Goal: Task Accomplishment & Management: Manage account settings

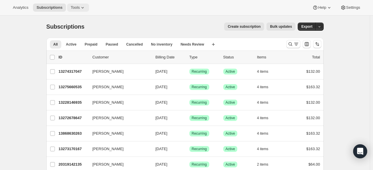
click at [82, 8] on icon at bounding box center [83, 8] width 6 height 6
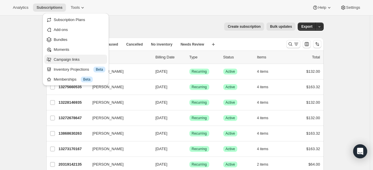
click at [71, 61] on span "Campaign links" at bounding box center [67, 59] width 26 height 4
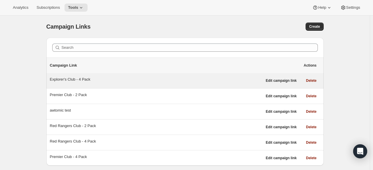
click at [85, 79] on div "Explorer's Club - 4 Pack" at bounding box center [156, 79] width 212 height 6
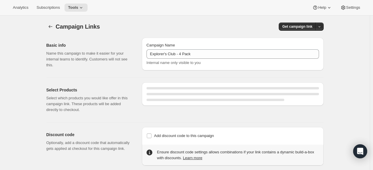
select select "gid://shopify/SellingPlan/2920906999"
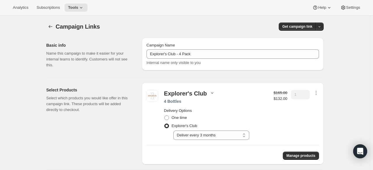
click at [212, 92] on icon "button" at bounding box center [212, 93] width 6 height 6
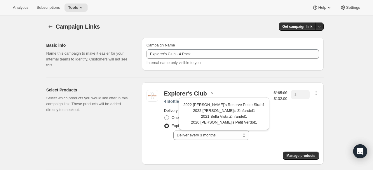
click at [212, 92] on icon "button" at bounding box center [212, 93] width 6 height 6
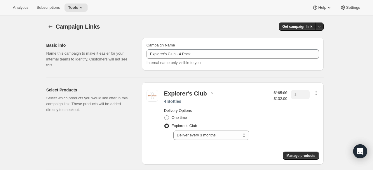
click at [316, 92] on icon "button" at bounding box center [316, 93] width 6 height 6
click at [322, 113] on span "Edit contents" at bounding box center [317, 113] width 22 height 4
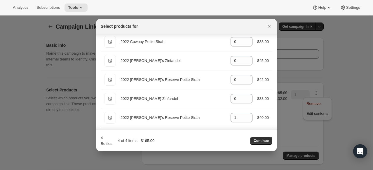
scroll to position [321, 0]
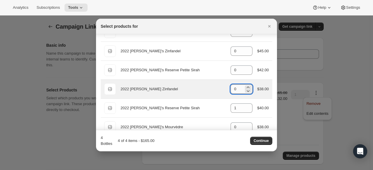
click at [237, 89] on input "0" at bounding box center [236, 88] width 13 height 9
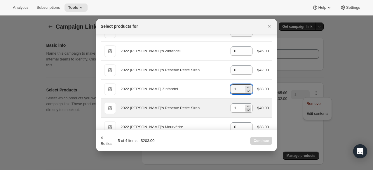
type input "1"
click at [245, 109] on icon ":rpp:" at bounding box center [248, 110] width 6 height 6
type input "0"
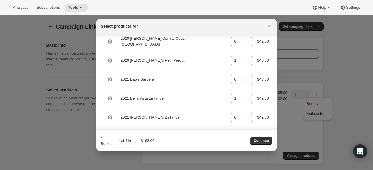
scroll to position [58, 0]
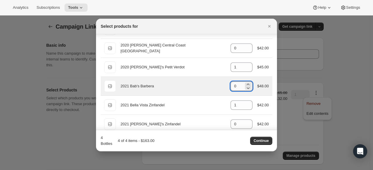
click at [236, 87] on input "0" at bounding box center [236, 85] width 13 height 9
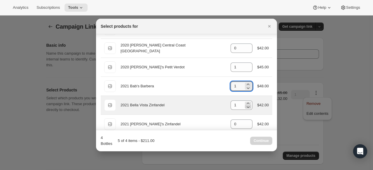
type input "1"
click at [245, 107] on icon ":rpp:" at bounding box center [248, 107] width 6 height 6
type input "0"
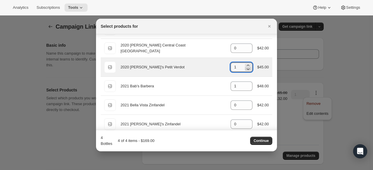
click at [245, 69] on icon ":rpp:" at bounding box center [248, 69] width 6 height 6
type input "0"
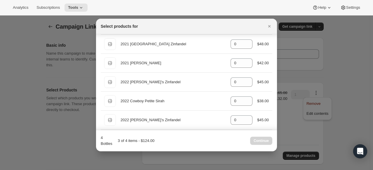
scroll to position [262, 0]
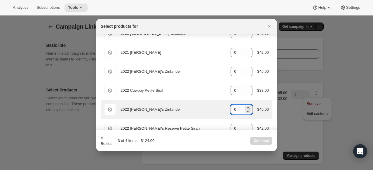
click at [238, 106] on input "0" at bounding box center [236, 109] width 13 height 9
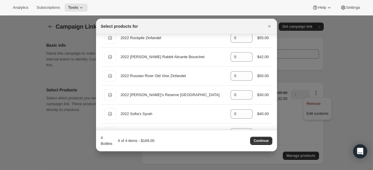
scroll to position [496, 0]
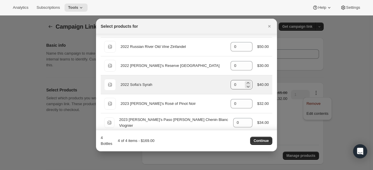
type input "1"
click at [235, 86] on input "0" at bounding box center [236, 84] width 13 height 9
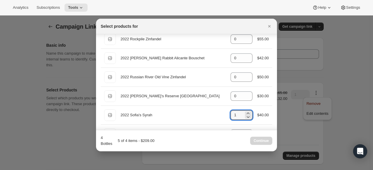
scroll to position [442, 0]
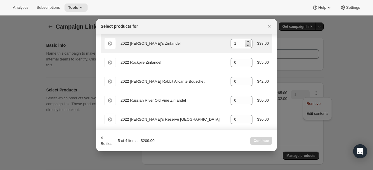
type input "1"
click at [245, 44] on icon ":rpp:" at bounding box center [248, 45] width 6 height 6
type input "0"
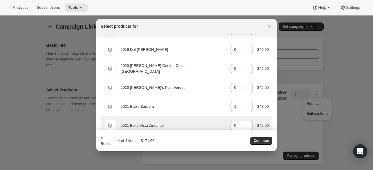
scroll to position [29, 0]
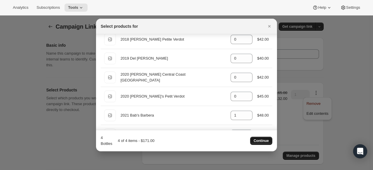
click at [261, 141] on span "Continue" at bounding box center [260, 140] width 15 height 5
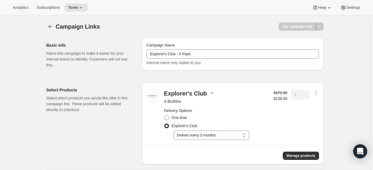
click at [210, 91] on icon "button" at bounding box center [212, 93] width 6 height 6
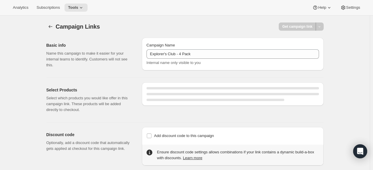
select select "gid://shopify/SellingPlan/2920906999"
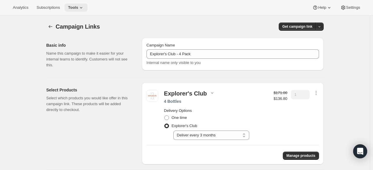
click at [71, 6] on span "Tools" at bounding box center [73, 7] width 10 height 5
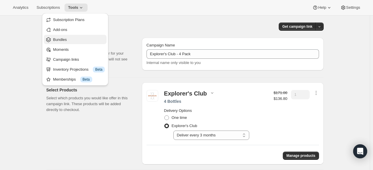
click at [66, 39] on span "Bundles" at bounding box center [60, 39] width 14 height 4
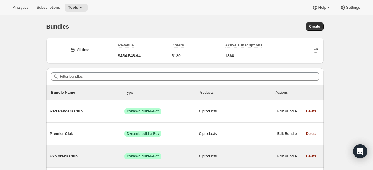
click at [64, 157] on span "Explorer's Club" at bounding box center [87, 156] width 75 height 6
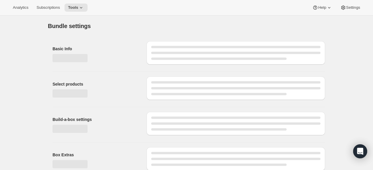
type input "Explorer's Club"
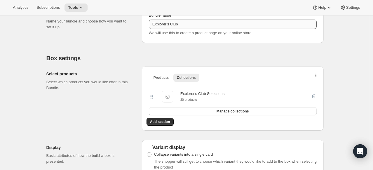
scroll to position [87, 0]
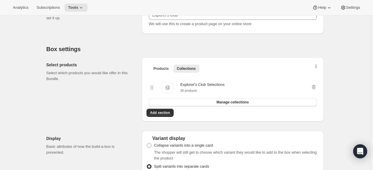
click at [319, 69] on button "button" at bounding box center [316, 68] width 6 height 6
click at [316, 79] on span "Bulk Autoswap for existing subscribers" at bounding box center [317, 78] width 65 height 4
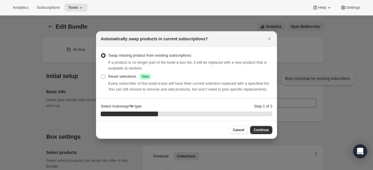
scroll to position [0, 0]
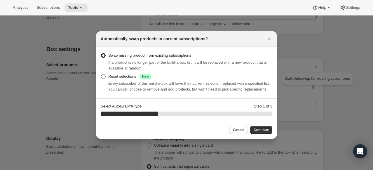
click at [102, 76] on span ":rrj:" at bounding box center [103, 76] width 5 height 5
click at [101, 74] on input "Reset selections Success New" at bounding box center [101, 74] width 0 height 0
radio input "true"
drag, startPoint x: 261, startPoint y: 120, endPoint x: 354, endPoint y: 122, distance: 93.3
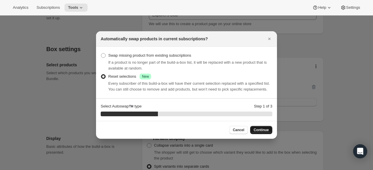
click at [252, 129] on button "Continue" at bounding box center [261, 130] width 22 height 8
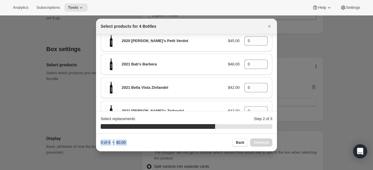
scroll to position [117, 0]
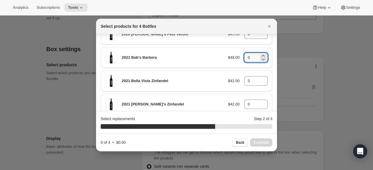
click at [248, 53] on input "0" at bounding box center [251, 57] width 15 height 9
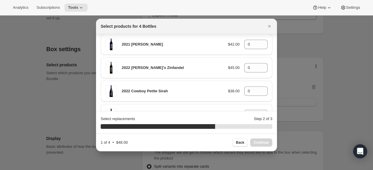
scroll to position [350, 0]
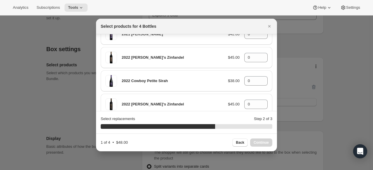
type input "01"
click at [251, 98] on div "2022 [PERSON_NAME]'s Zinfandel $45.00 0" at bounding box center [186, 104] width 162 height 12
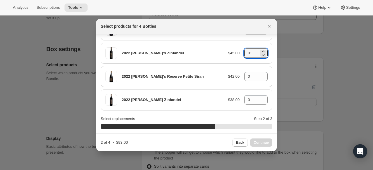
scroll to position [408, 0]
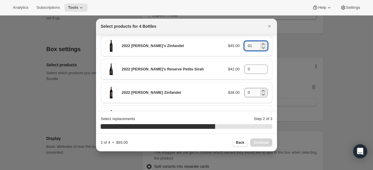
type input "01"
click at [250, 88] on input "0" at bounding box center [251, 92] width 15 height 9
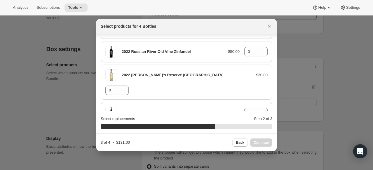
scroll to position [641, 0]
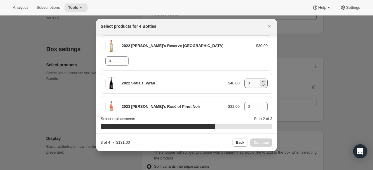
type input "01"
click at [249, 78] on input "0" at bounding box center [251, 82] width 15 height 9
type input "01"
click at [263, 140] on span "Continue" at bounding box center [260, 142] width 15 height 5
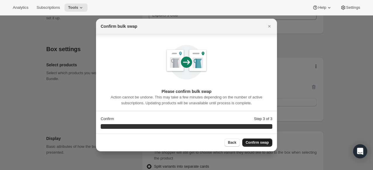
scroll to position [2, 0]
click at [264, 143] on span "Confirm swap" at bounding box center [256, 142] width 23 height 5
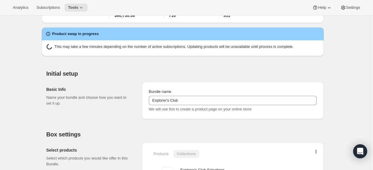
scroll to position [87, 0]
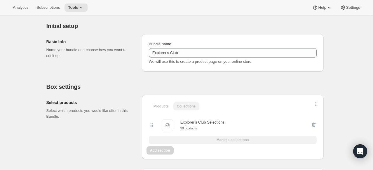
click at [316, 106] on icon "button" at bounding box center [315, 104] width 1 height 5
click at [316, 103] on icon "button" at bounding box center [315, 104] width 1 height 5
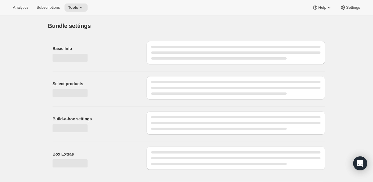
type input "Explorer's Club"
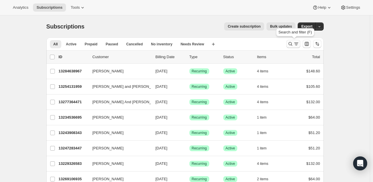
click at [292, 43] on icon "Search and filter results" at bounding box center [290, 44] width 6 height 6
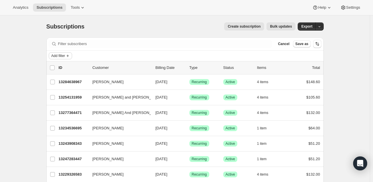
click at [63, 55] on span "Add filter" at bounding box center [58, 56] width 14 height 5
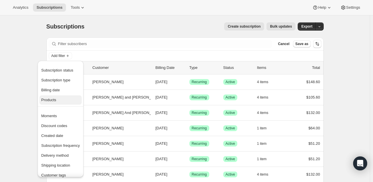
click at [58, 98] on span "Products" at bounding box center [60, 100] width 38 height 6
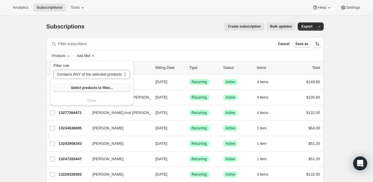
click at [79, 89] on span "Select products to filter..." at bounding box center [92, 88] width 42 height 5
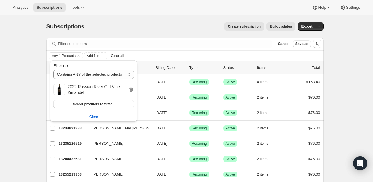
click at [142, 25] on div "Create subscription Bulk updates" at bounding box center [193, 26] width 204 height 8
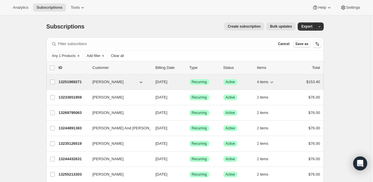
drag, startPoint x: 77, startPoint y: 80, endPoint x: 80, endPoint y: 83, distance: 4.2
click at [79, 87] on div "Brian Carey 13251969271 Brian Carey 10/01/2025 Success Recurring Success Active…" at bounding box center [184, 82] width 277 height 15
click at [68, 82] on p "13251969271" at bounding box center [73, 82] width 29 height 6
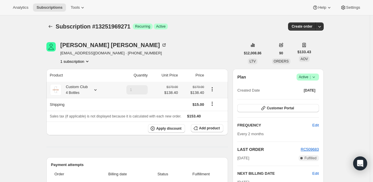
click at [97, 89] on icon at bounding box center [95, 90] width 6 height 6
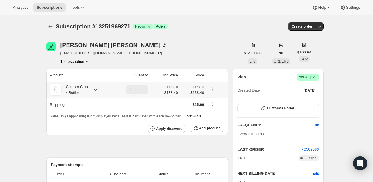
click at [98, 91] on icon at bounding box center [95, 90] width 6 height 6
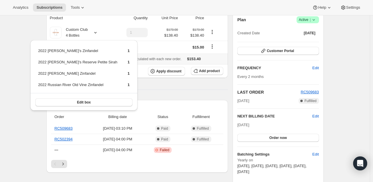
scroll to position [58, 0]
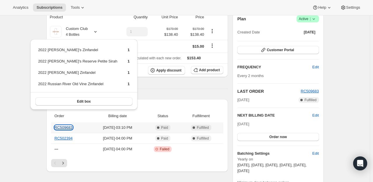
click at [70, 129] on link "RC509683" at bounding box center [64, 128] width 18 height 4
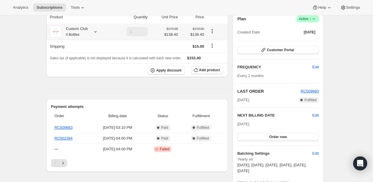
click at [96, 33] on icon at bounding box center [95, 32] width 6 height 6
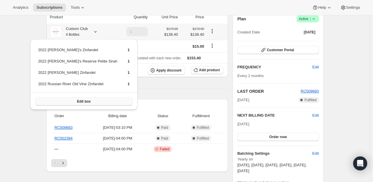
click at [81, 102] on span "Edit box" at bounding box center [84, 101] width 14 height 5
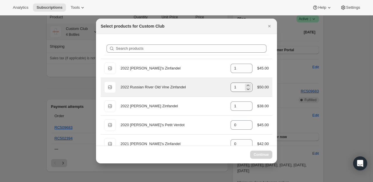
select select "gid://shopify/ProductVariant/49231431991543"
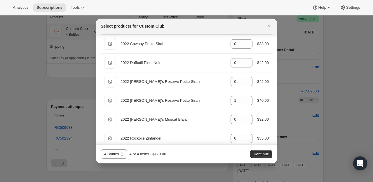
scroll to position [466, 0]
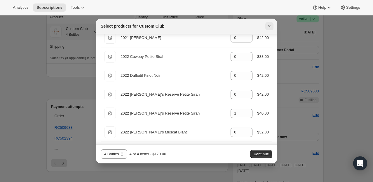
click at [268, 23] on button "Close" at bounding box center [269, 26] width 8 height 8
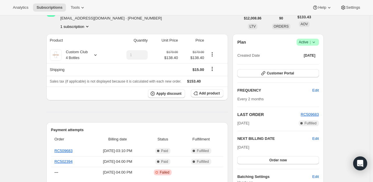
scroll to position [0, 0]
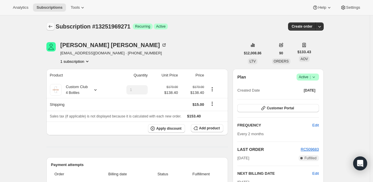
click at [51, 26] on icon "Subscriptions" at bounding box center [51, 27] width 6 height 6
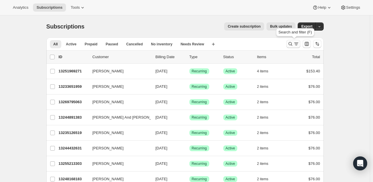
click at [288, 44] on icon "Search and filter results" at bounding box center [290, 44] width 6 height 6
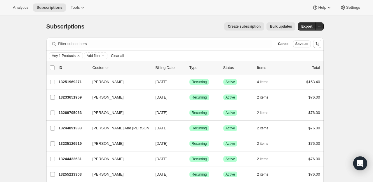
click at [71, 57] on span "Any 1 Products" at bounding box center [64, 56] width 24 height 5
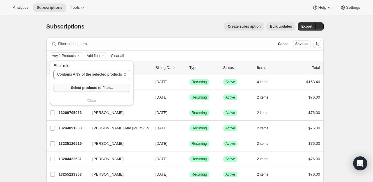
click at [87, 90] on button "Select products to filter..." at bounding box center [91, 88] width 76 height 8
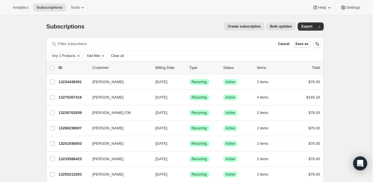
click at [73, 57] on span "Any 1 Products" at bounding box center [64, 56] width 24 height 5
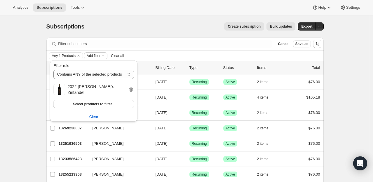
click at [102, 57] on icon "Add filter" at bounding box center [103, 56] width 5 height 5
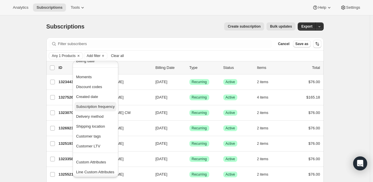
scroll to position [30, 0]
click at [65, 56] on span "Any 1 Products" at bounding box center [64, 56] width 24 height 5
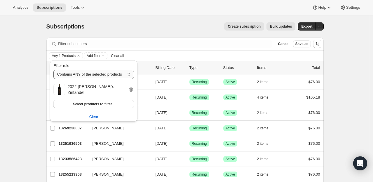
click at [126, 74] on select "Contains ANY of the selected products Contains ALL of the selected products Con…" at bounding box center [93, 74] width 80 height 9
select select "all"
click at [53, 70] on select "Contains ANY of the selected products Contains ALL of the selected products Con…" at bounding box center [93, 74] width 80 height 9
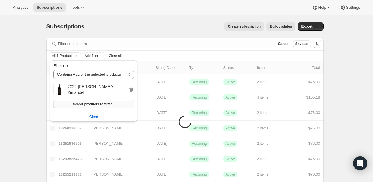
click at [103, 106] on span "Select products to filter..." at bounding box center [94, 104] width 42 height 5
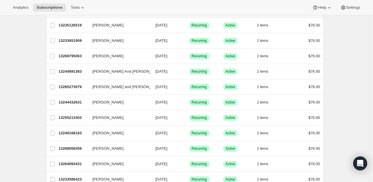
scroll to position [0, 0]
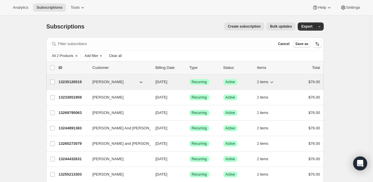
click at [79, 83] on p "13235126519" at bounding box center [73, 82] width 29 height 6
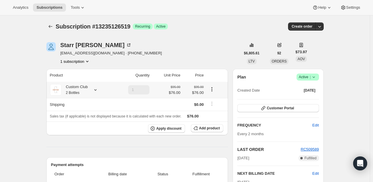
click at [96, 90] on icon at bounding box center [95, 89] width 2 height 1
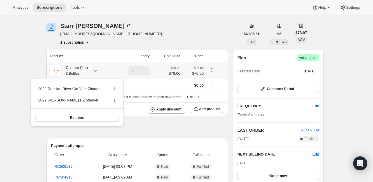
scroll to position [29, 0]
